Goal: Task Accomplishment & Management: Complete application form

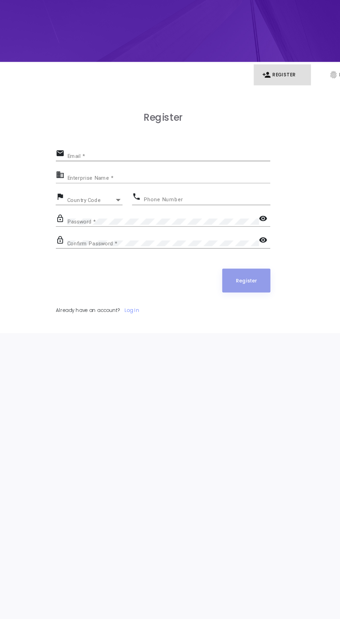
click at [206, 217] on input "Email *" at bounding box center [174, 218] width 148 height 4
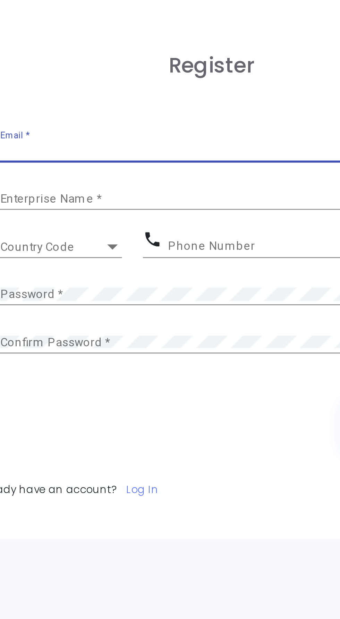
type input "[EMAIL_ADDRESS][DOMAIN_NAME]"
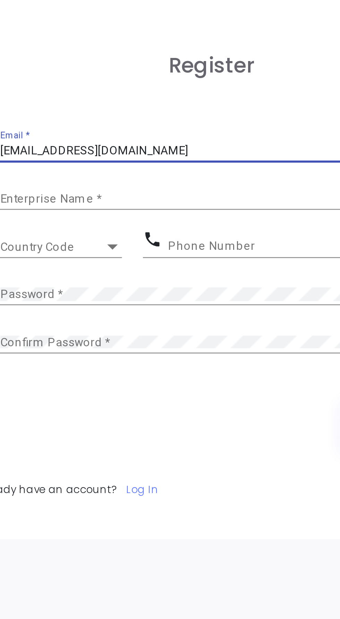
click at [161, 309] on div "Register" at bounding box center [170, 307] width 156 height 17
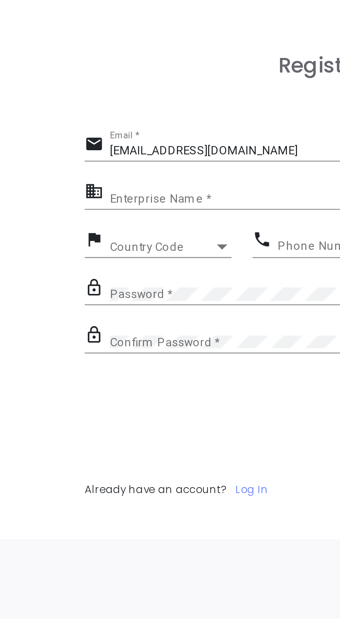
click at [152, 232] on input "Enterprise Name *" at bounding box center [174, 233] width 148 height 4
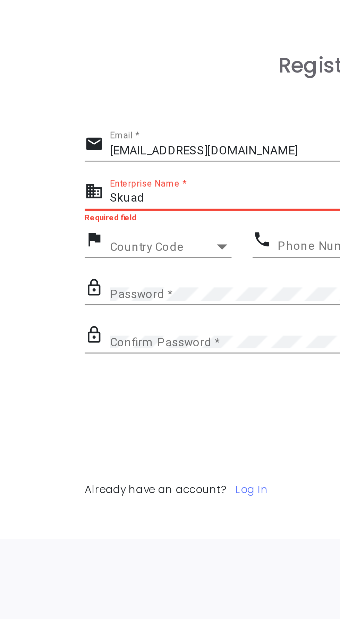
type input "Skuad"
click at [127, 249] on div "Country Code" at bounding box center [117, 250] width 34 height 4
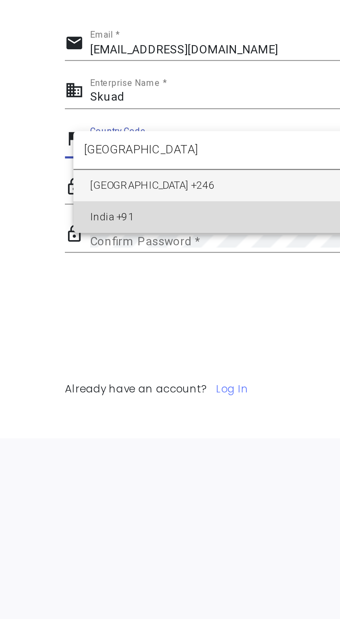
type input "[GEOGRAPHIC_DATA]"
click at [148, 270] on span "India +91" at bounding box center [141, 273] width 83 height 10
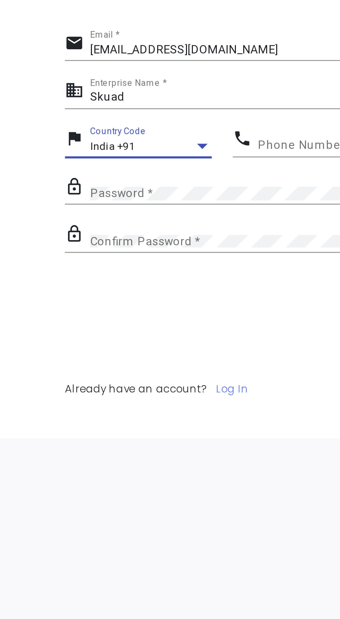
click at [169, 251] on input "Phone Number" at bounding box center [202, 249] width 92 height 4
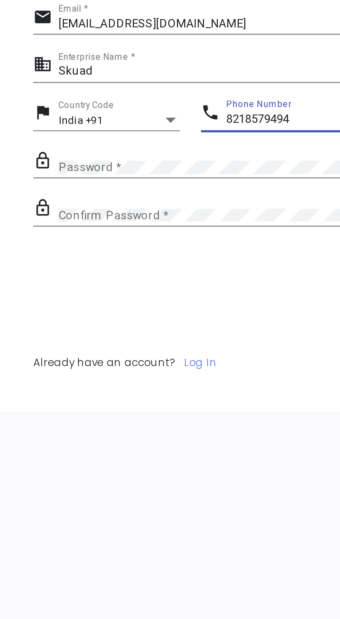
type input "8218579494"
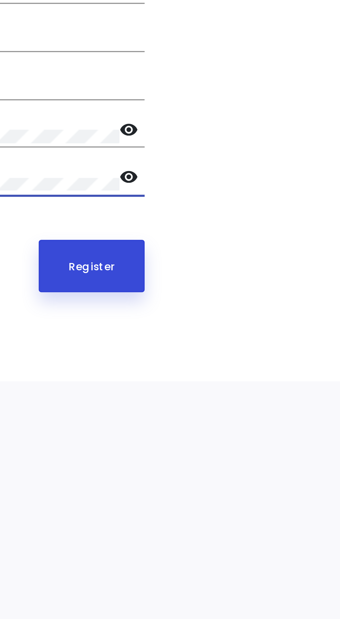
click at [242, 310] on button "Register" at bounding box center [230, 307] width 35 height 17
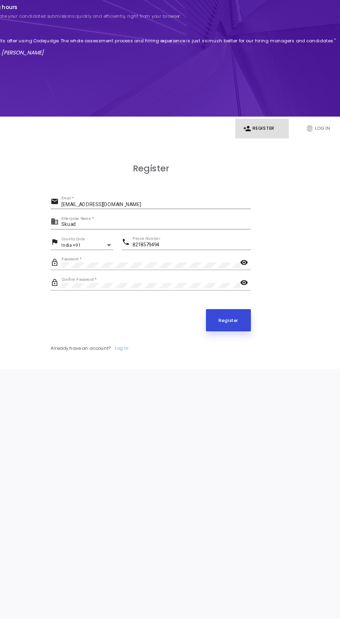
click at [231, 310] on button "Register" at bounding box center [230, 307] width 35 height 17
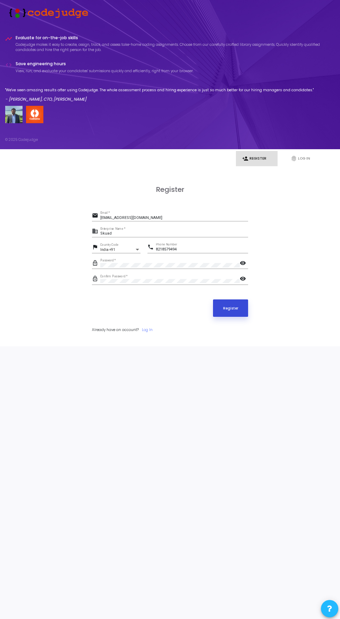
click at [239, 313] on button "Register" at bounding box center [230, 307] width 35 height 17
